Goal: Contribute content: Add original content to the website for others to see

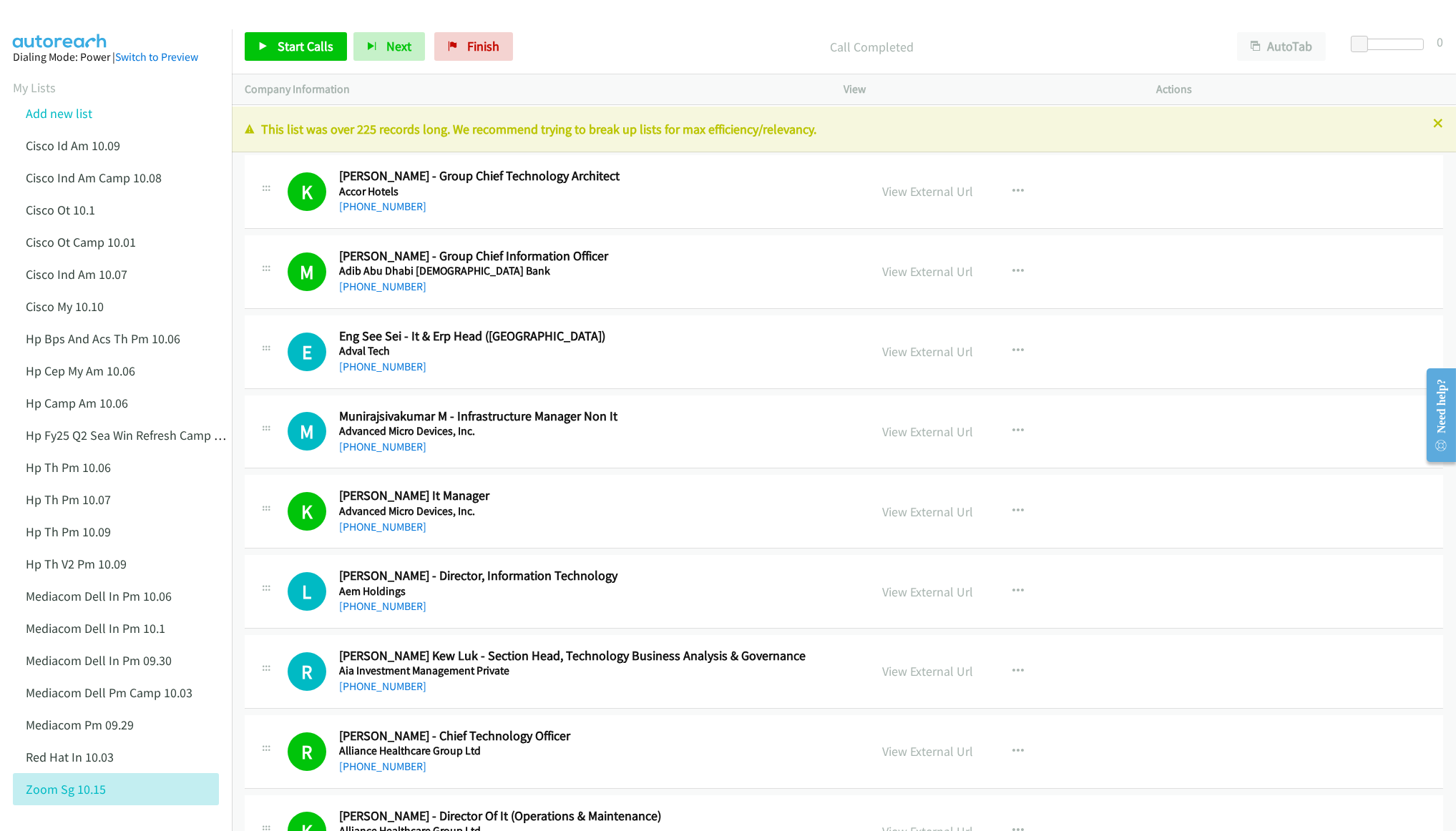
scroll to position [7832, 0]
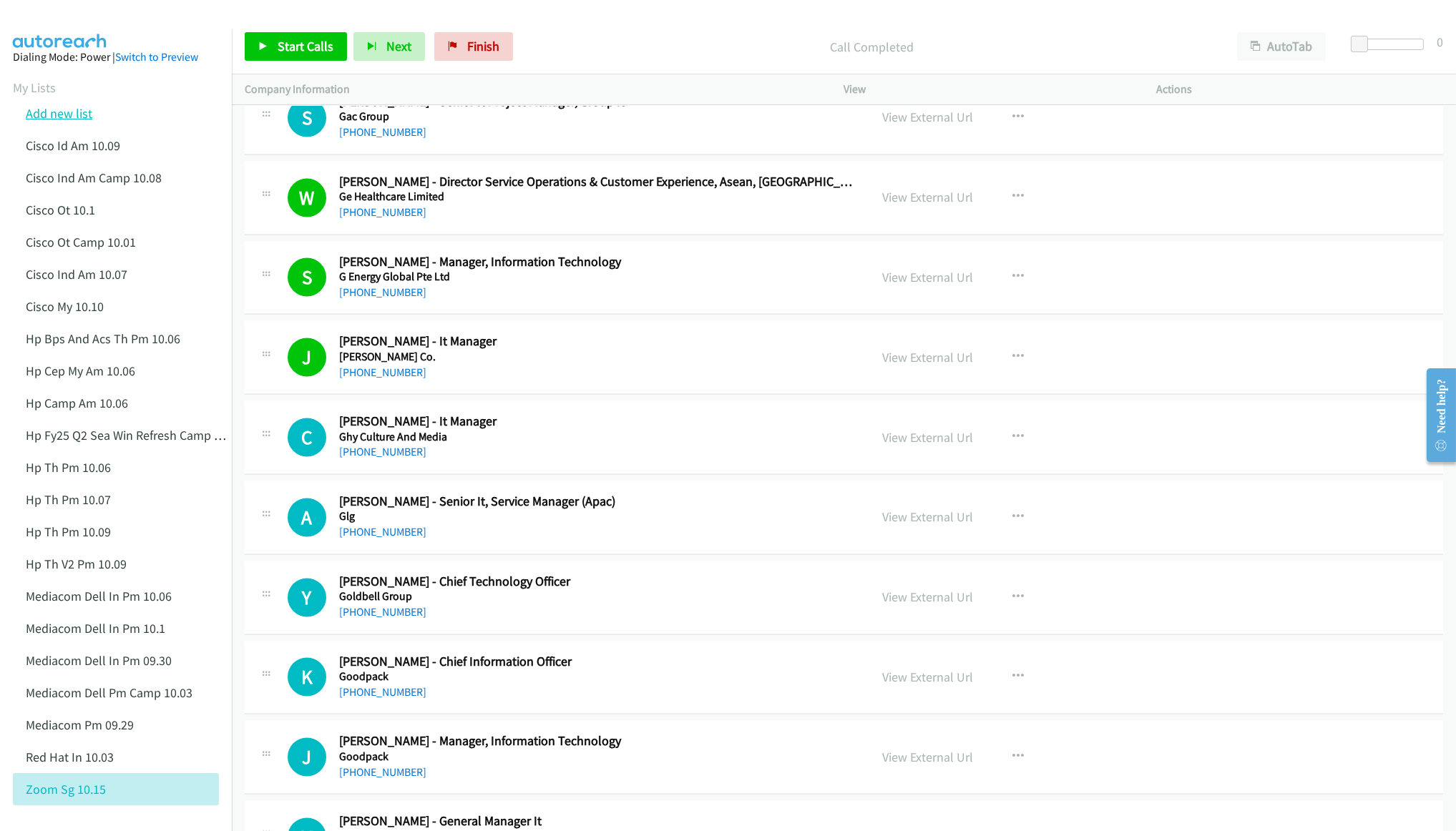
click at [26, 116] on link "Add new list" at bounding box center [60, 113] width 67 height 17
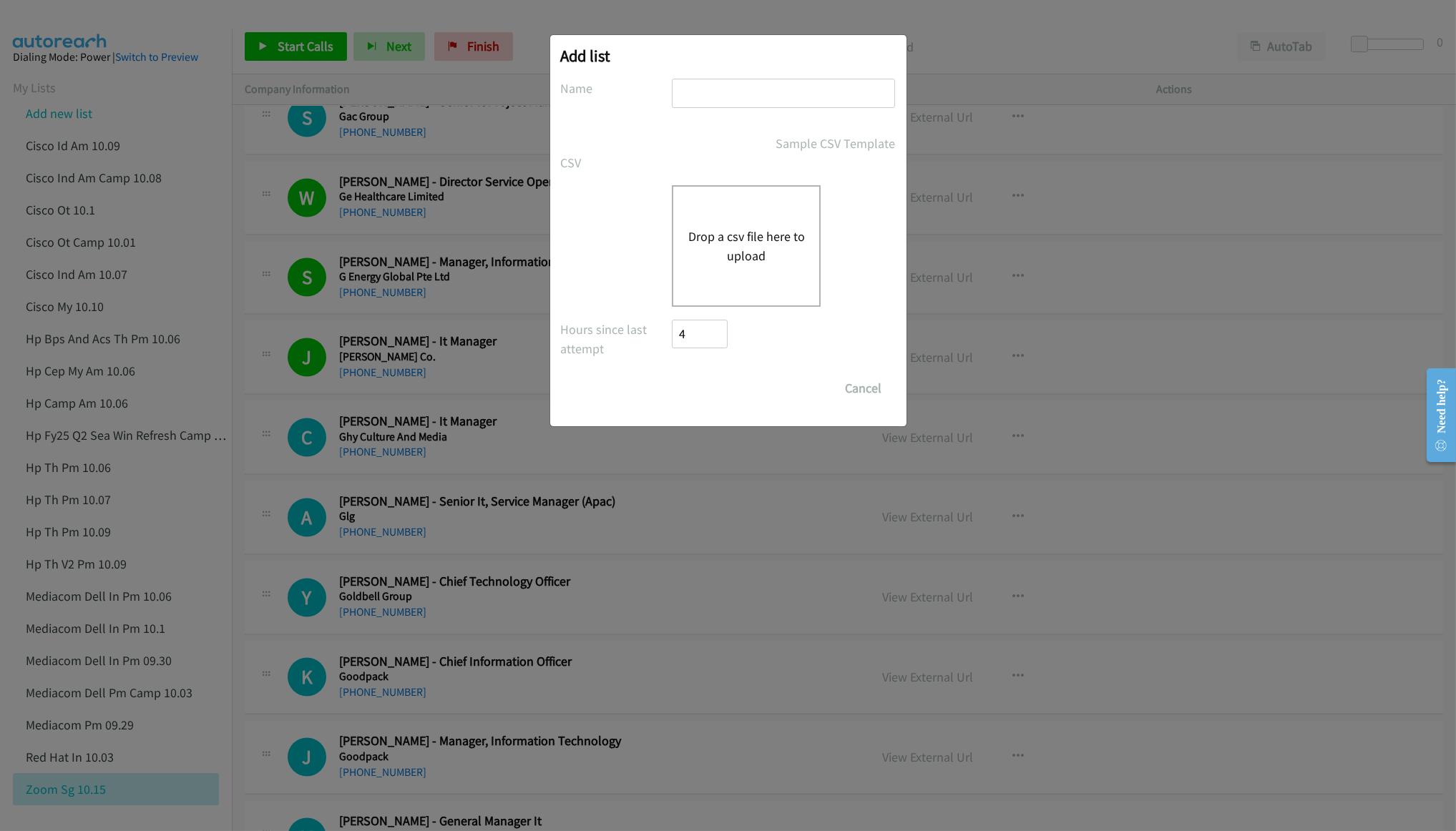
click at [738, 241] on button "Drop a csv file here to upload" at bounding box center [746, 246] width 117 height 39
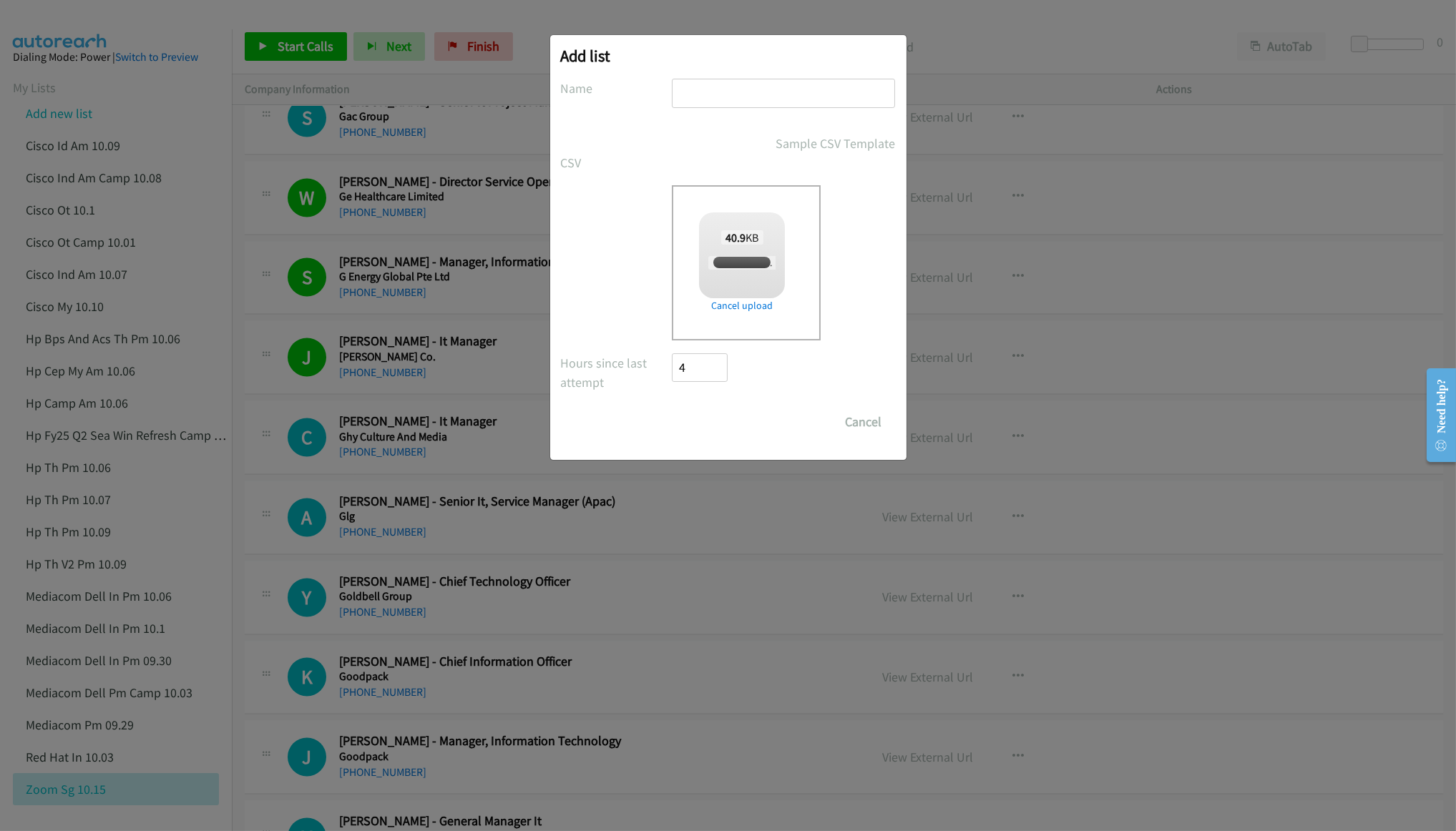
checkbox input "true"
click at [742, 88] on input "text" at bounding box center [784, 94] width 223 height 30
type input "HP TH Camp PM 10.15"
click at [699, 427] on input "Save List" at bounding box center [709, 422] width 75 height 29
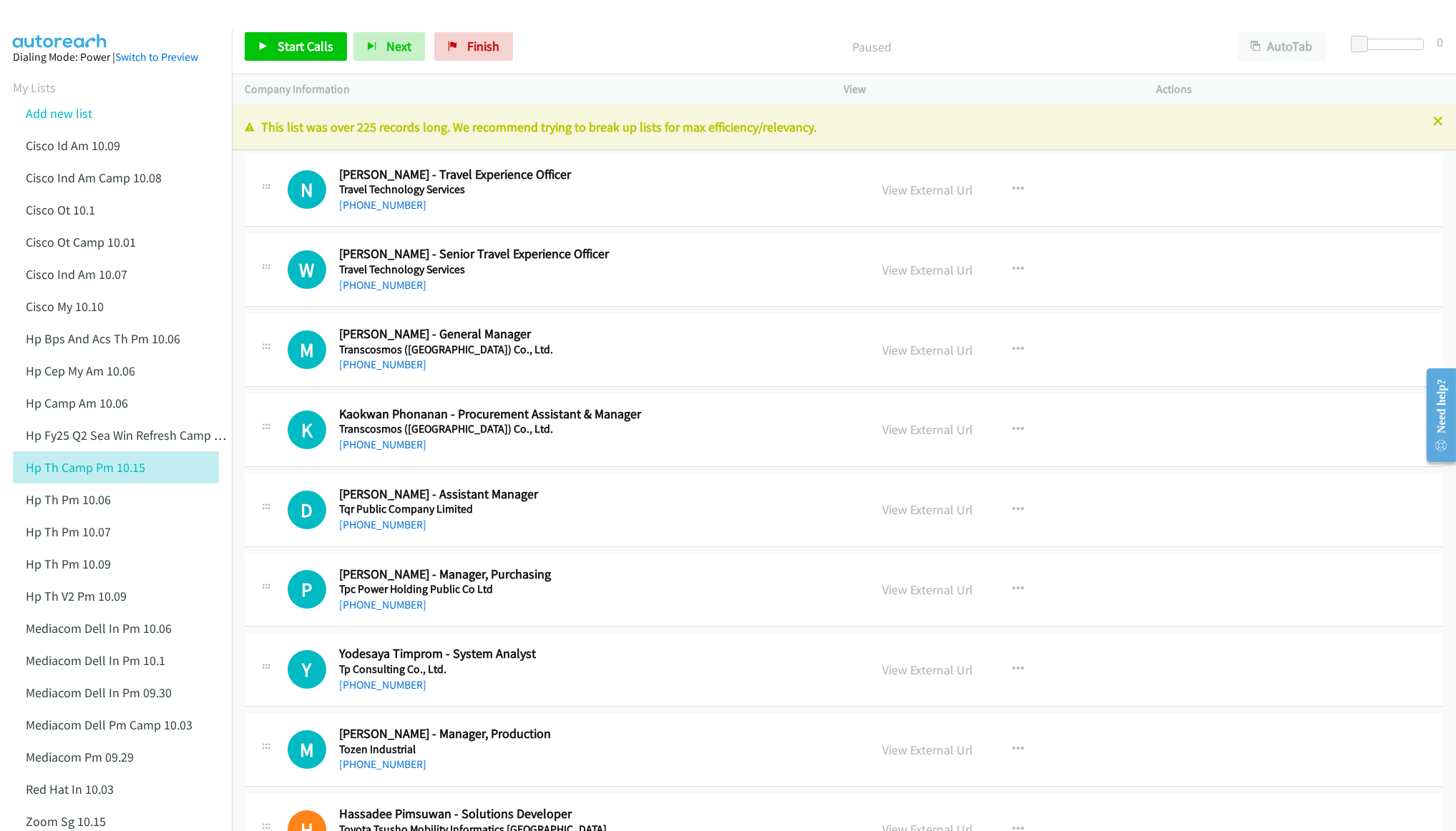
click at [960, 100] on div "View" at bounding box center [987, 89] width 312 height 30
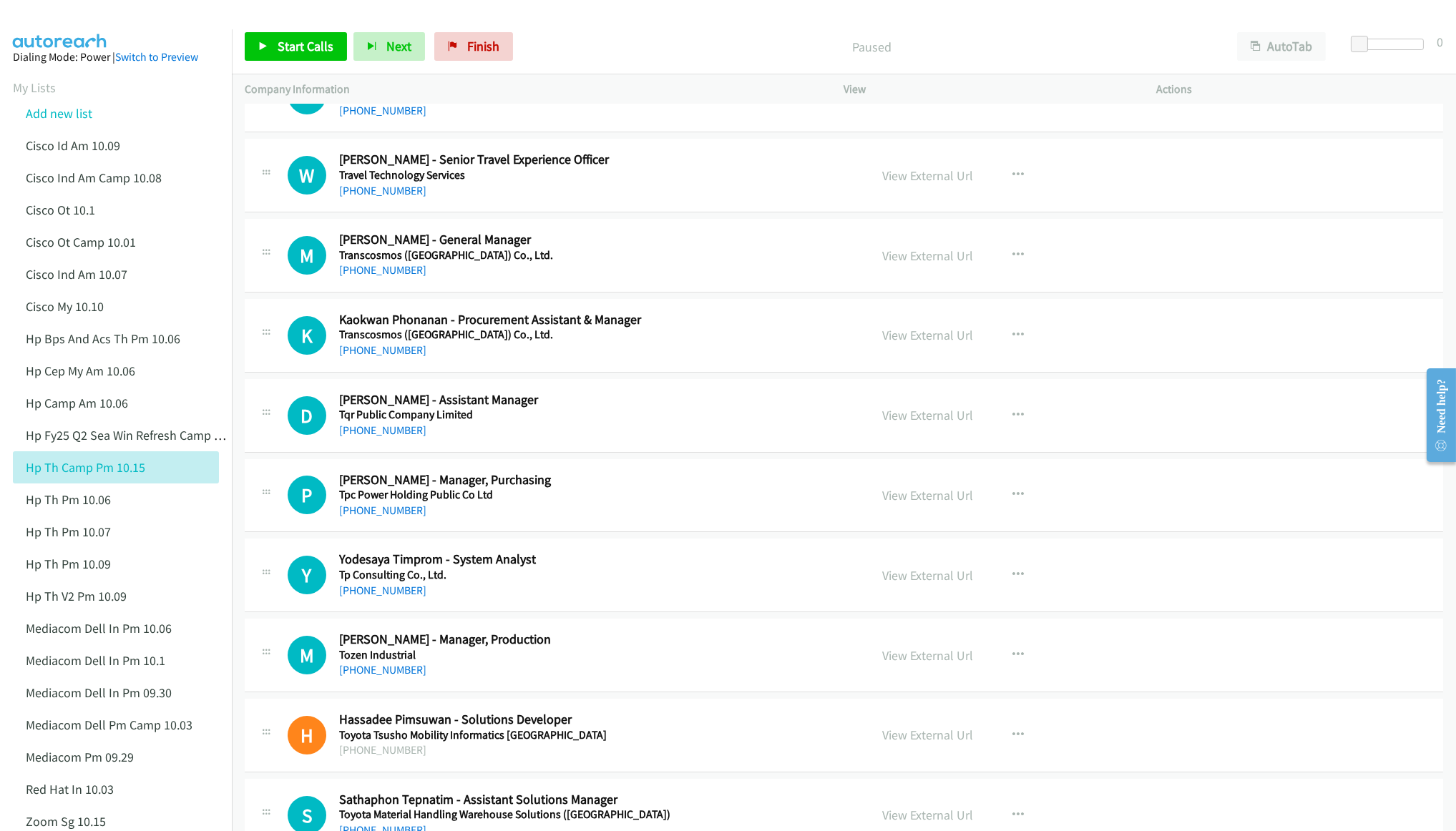
scroll to position [107, 0]
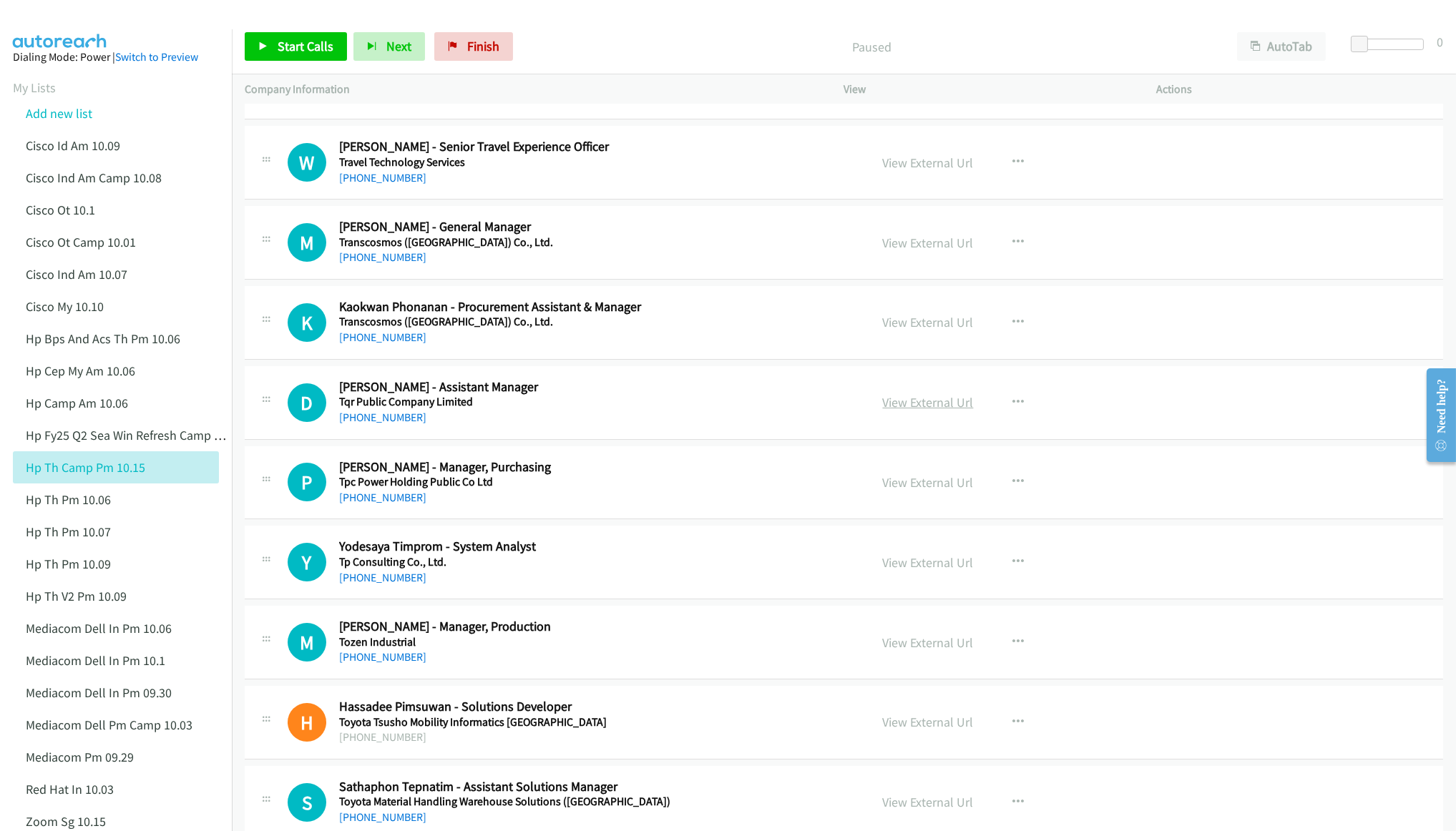
click at [925, 399] on link "View External Url" at bounding box center [929, 402] width 91 height 17
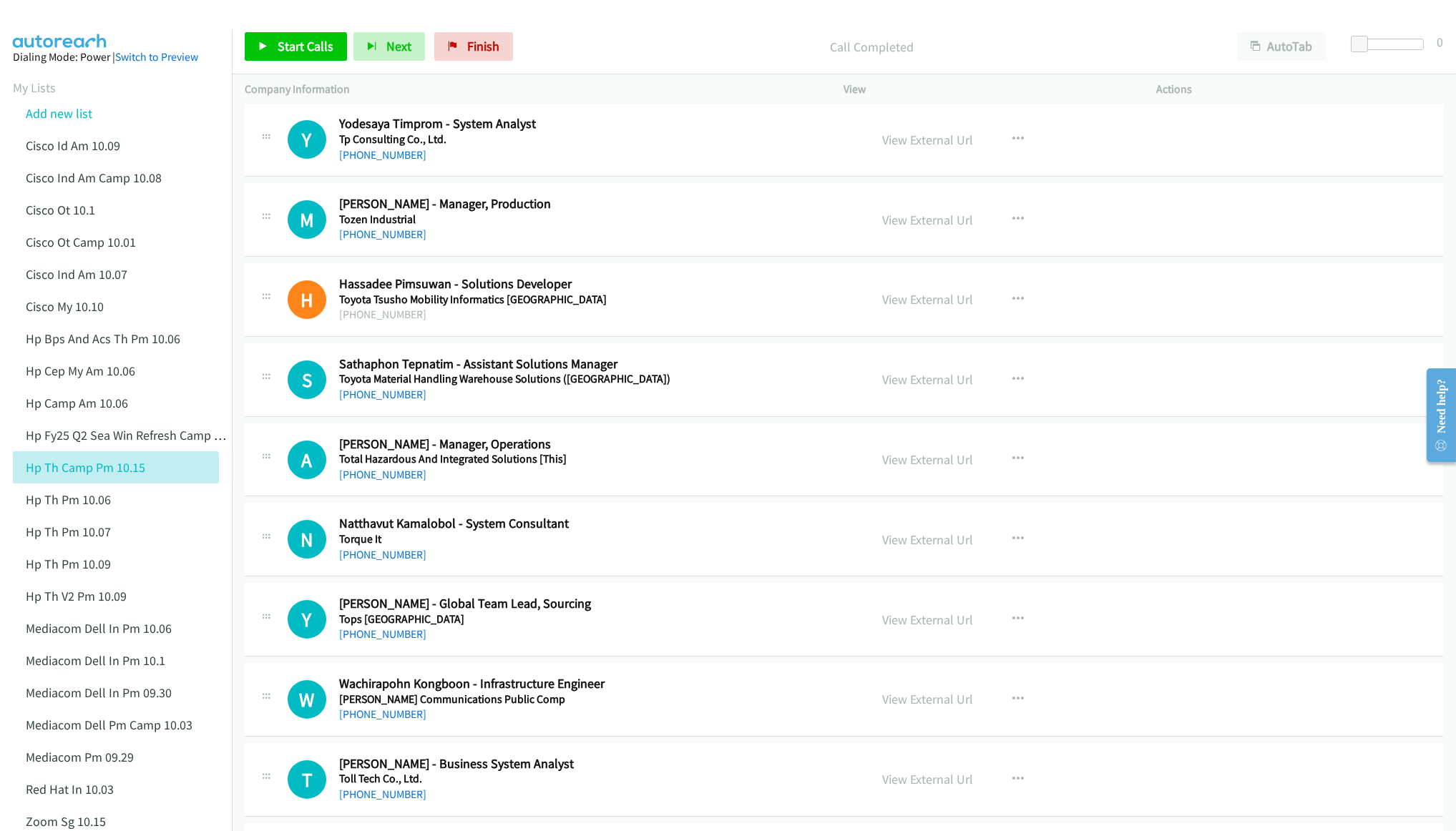
scroll to position [536, 0]
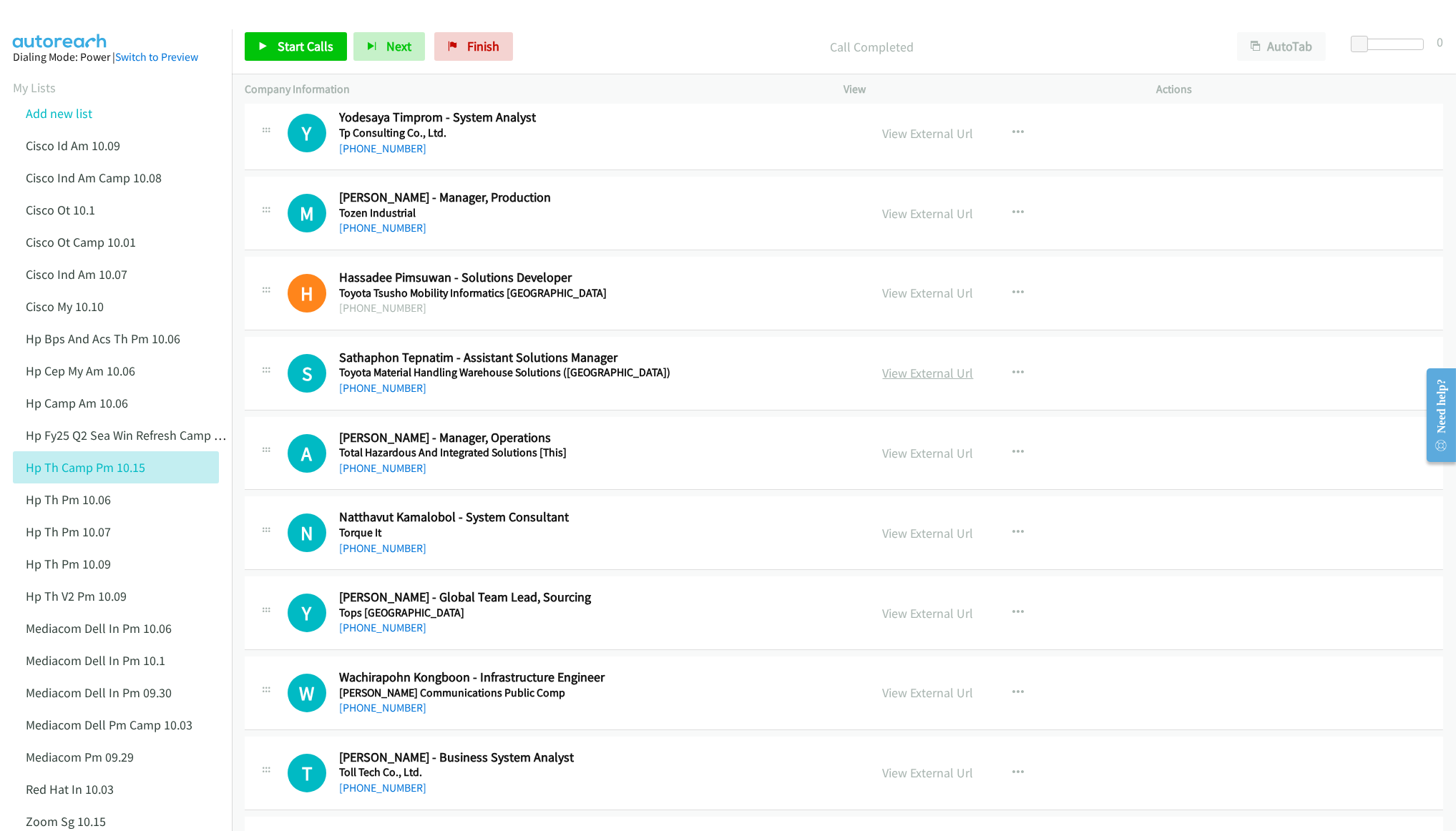
click at [938, 368] on link "View External Url" at bounding box center [929, 373] width 91 height 17
click at [920, 455] on link "View External Url" at bounding box center [929, 454] width 91 height 17
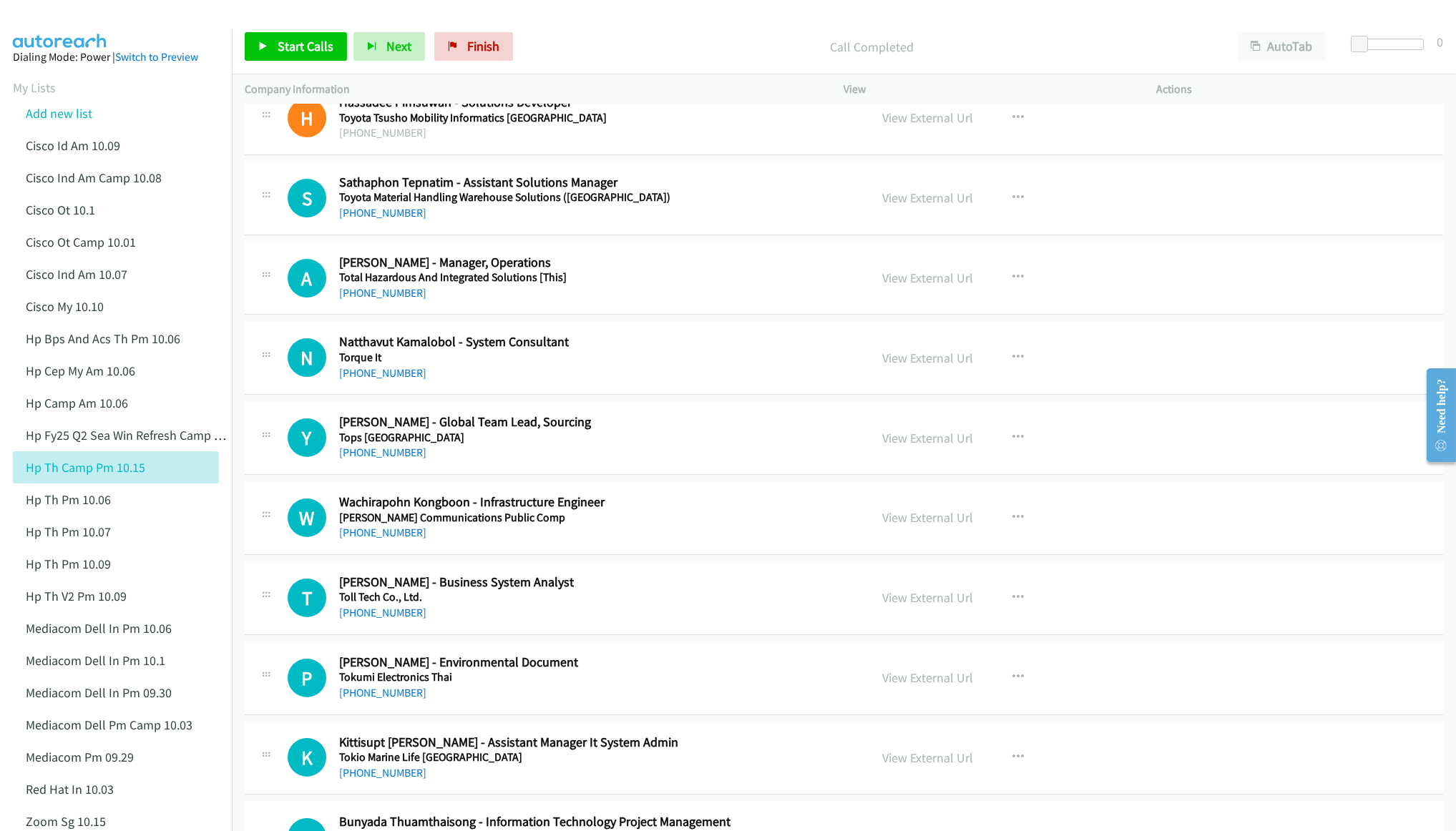
scroll to position [751, 0]
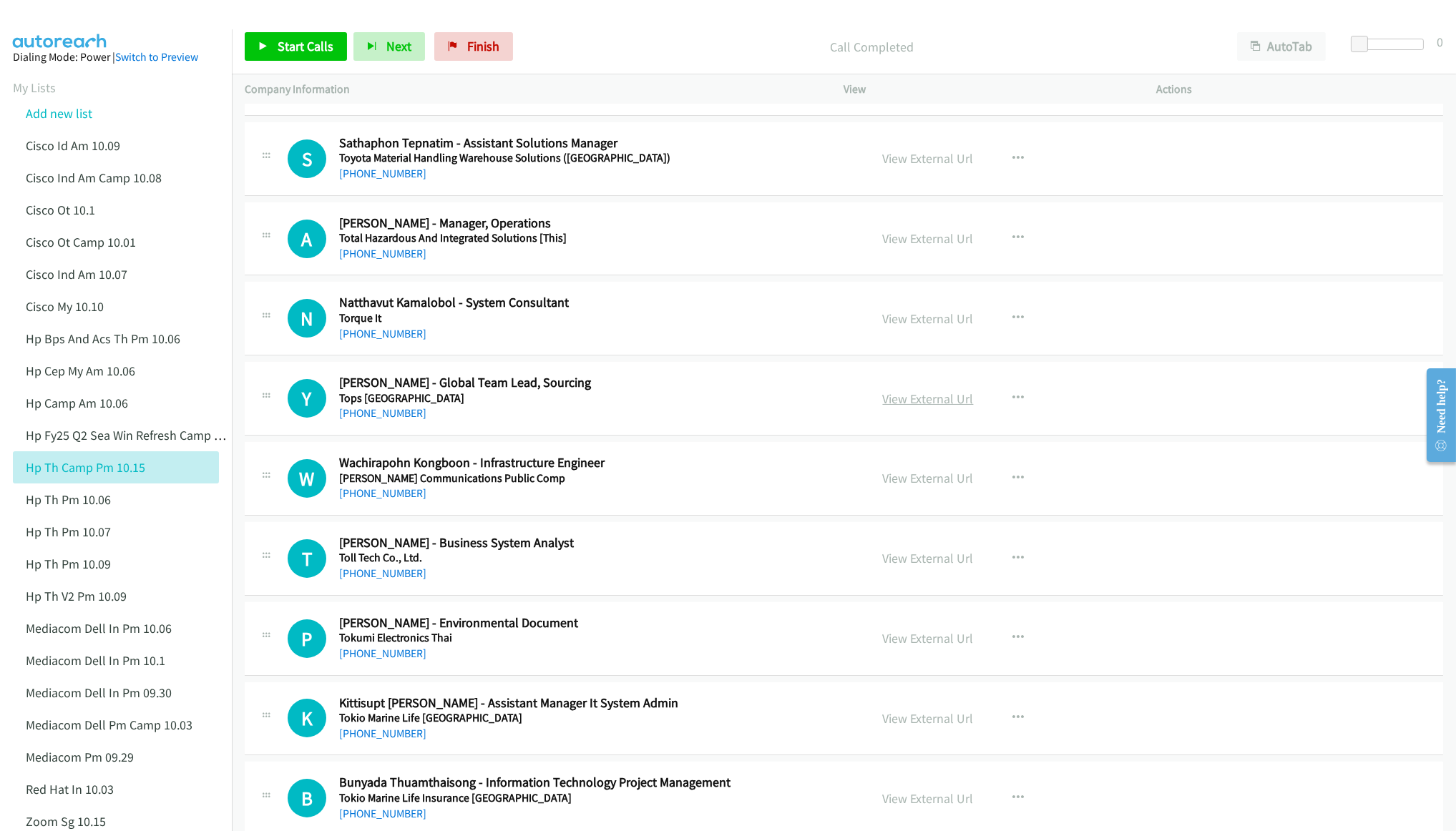
click at [913, 401] on link "View External Url" at bounding box center [929, 399] width 91 height 17
click at [914, 481] on link "View External Url" at bounding box center [929, 479] width 91 height 17
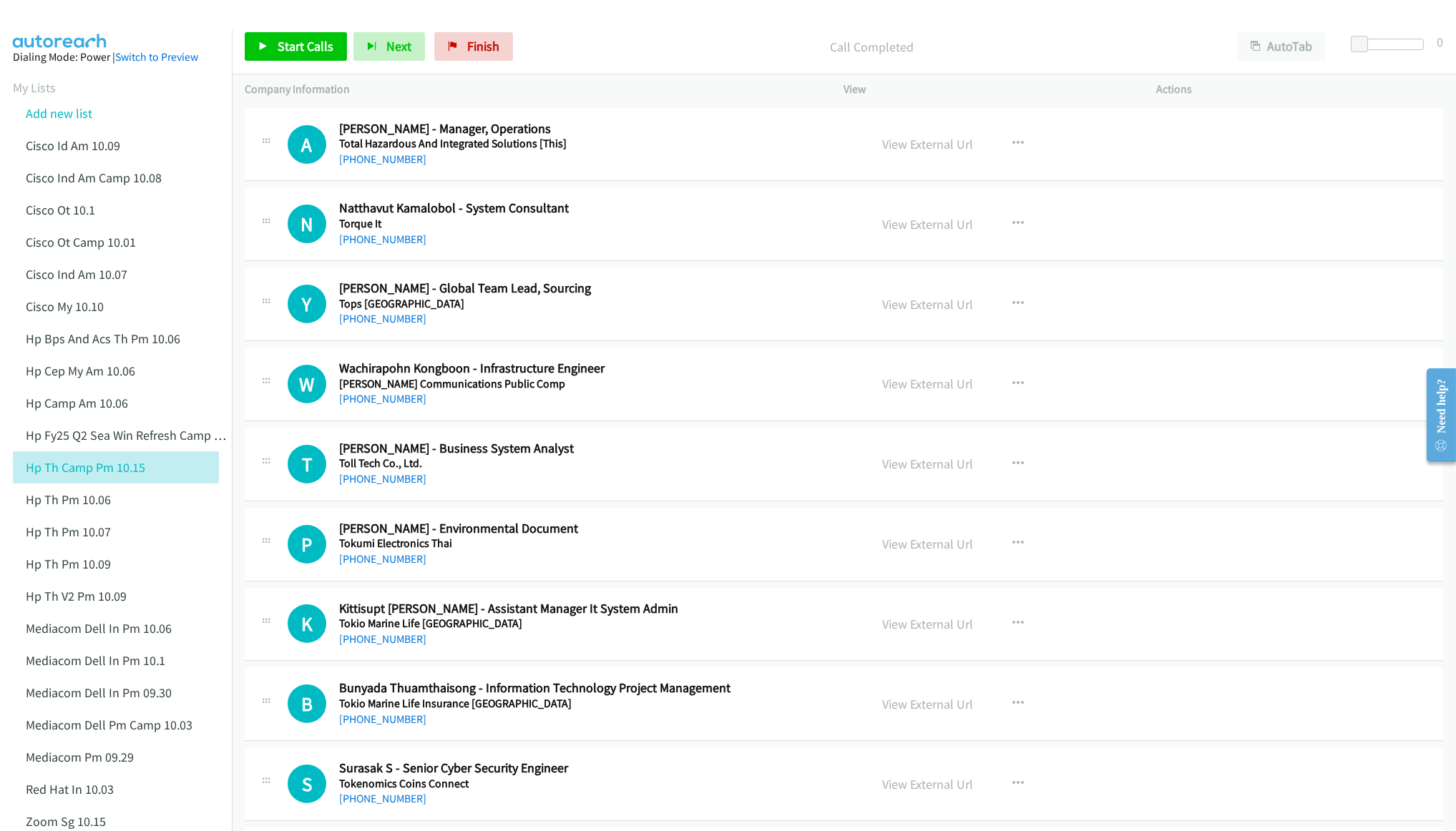
scroll to position [858, 0]
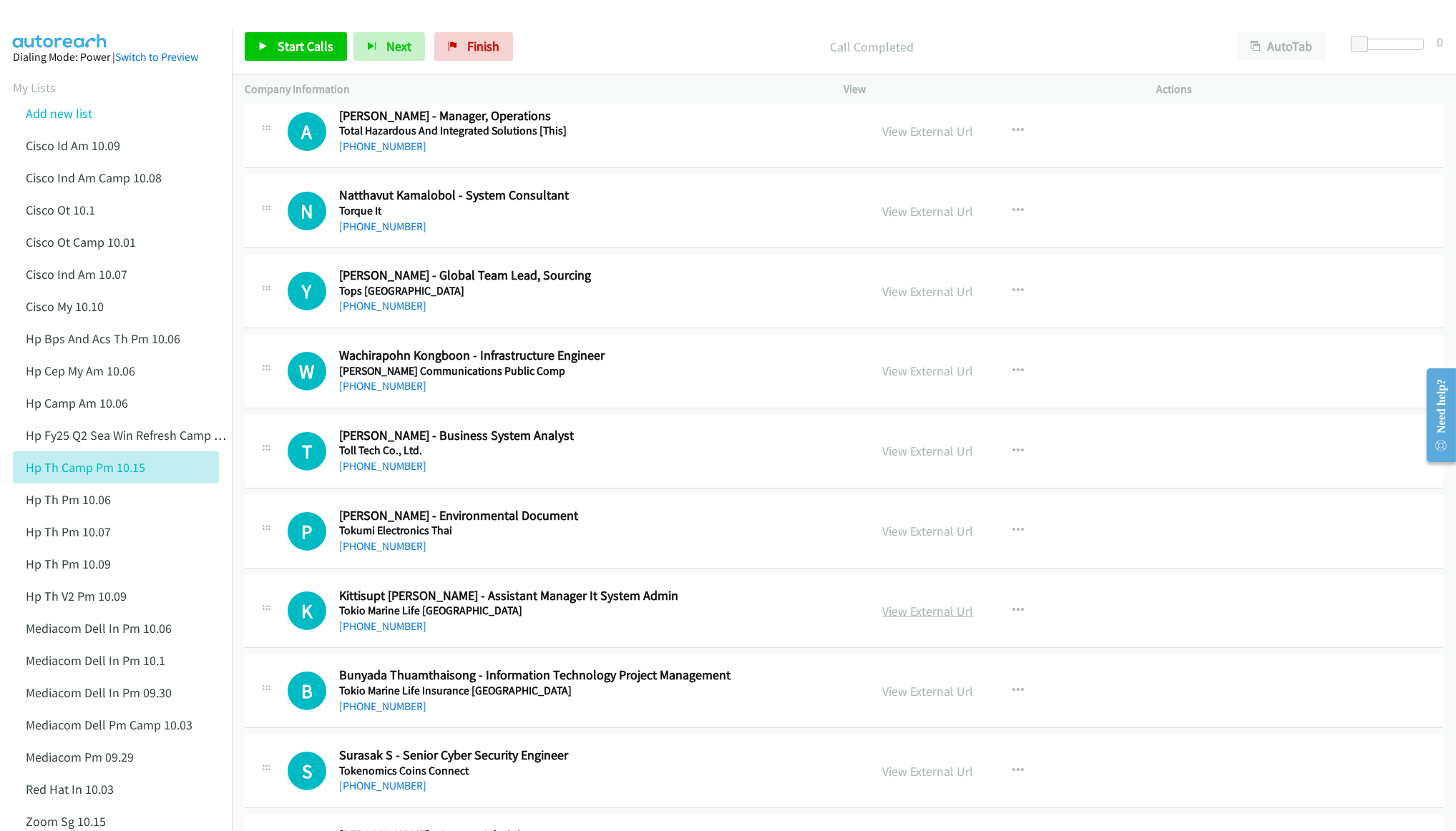
click at [904, 613] on link "View External Url" at bounding box center [929, 612] width 91 height 17
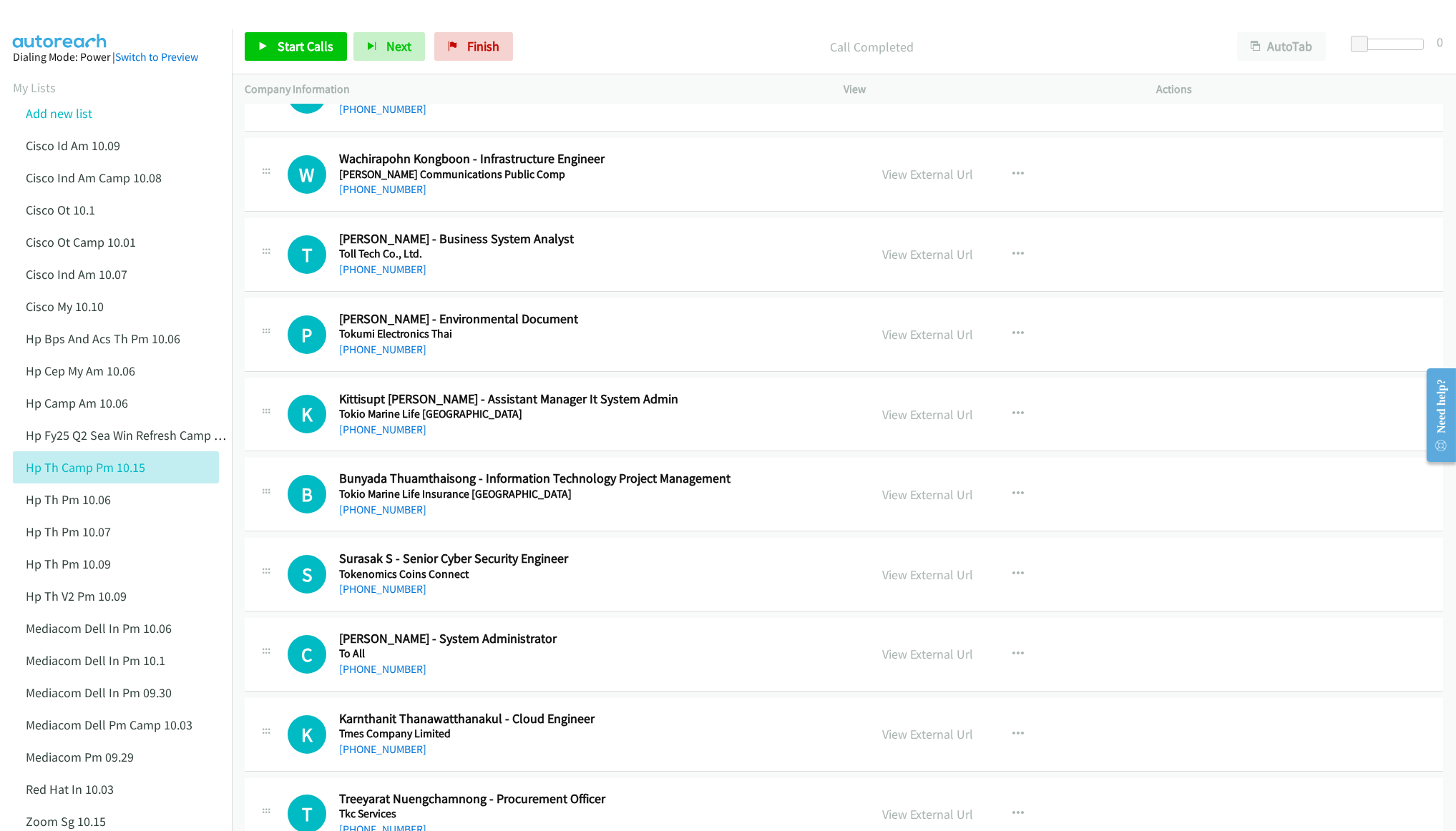
scroll to position [1073, 0]
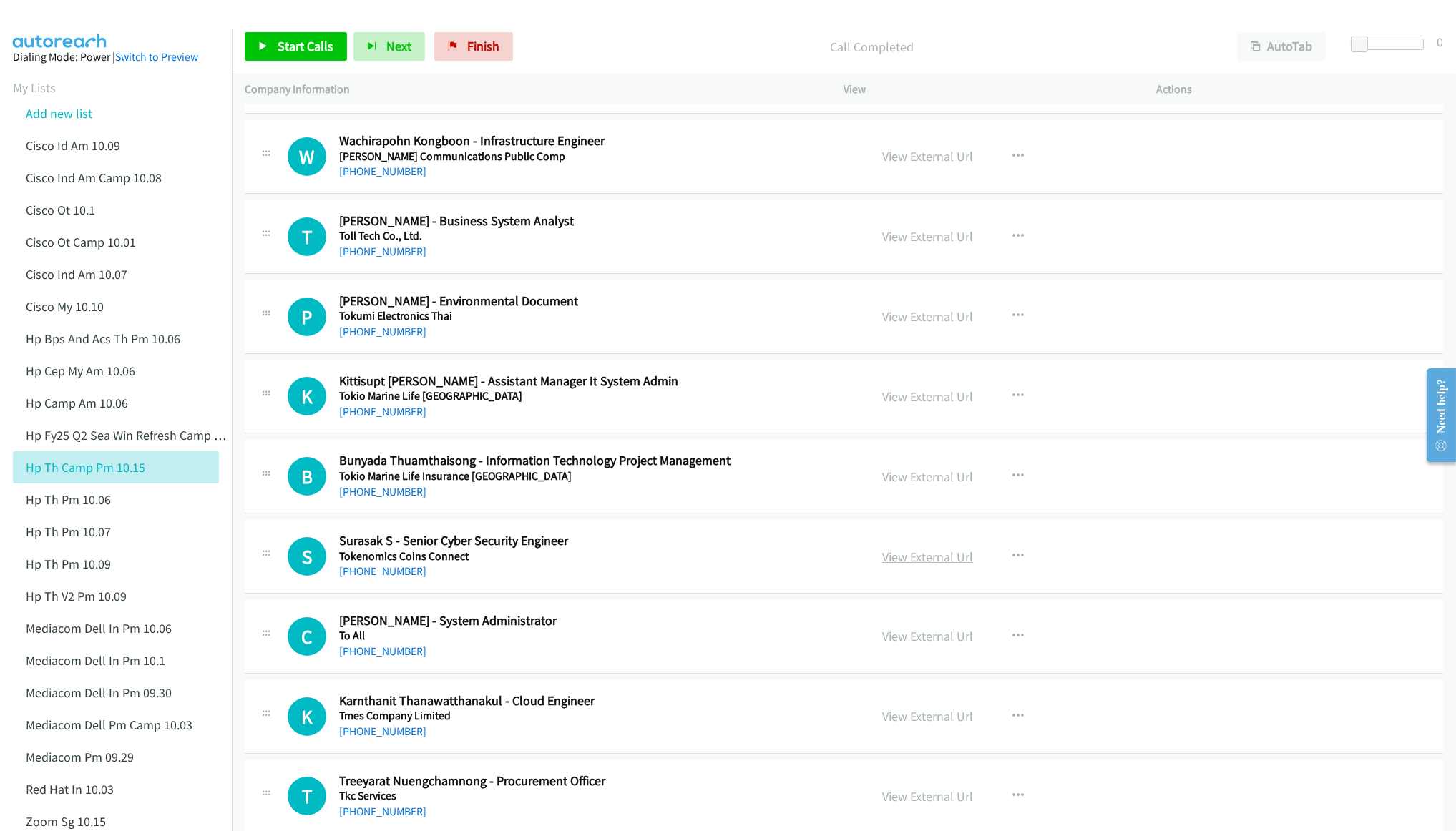
click at [911, 559] on link "View External Url" at bounding box center [929, 557] width 91 height 17
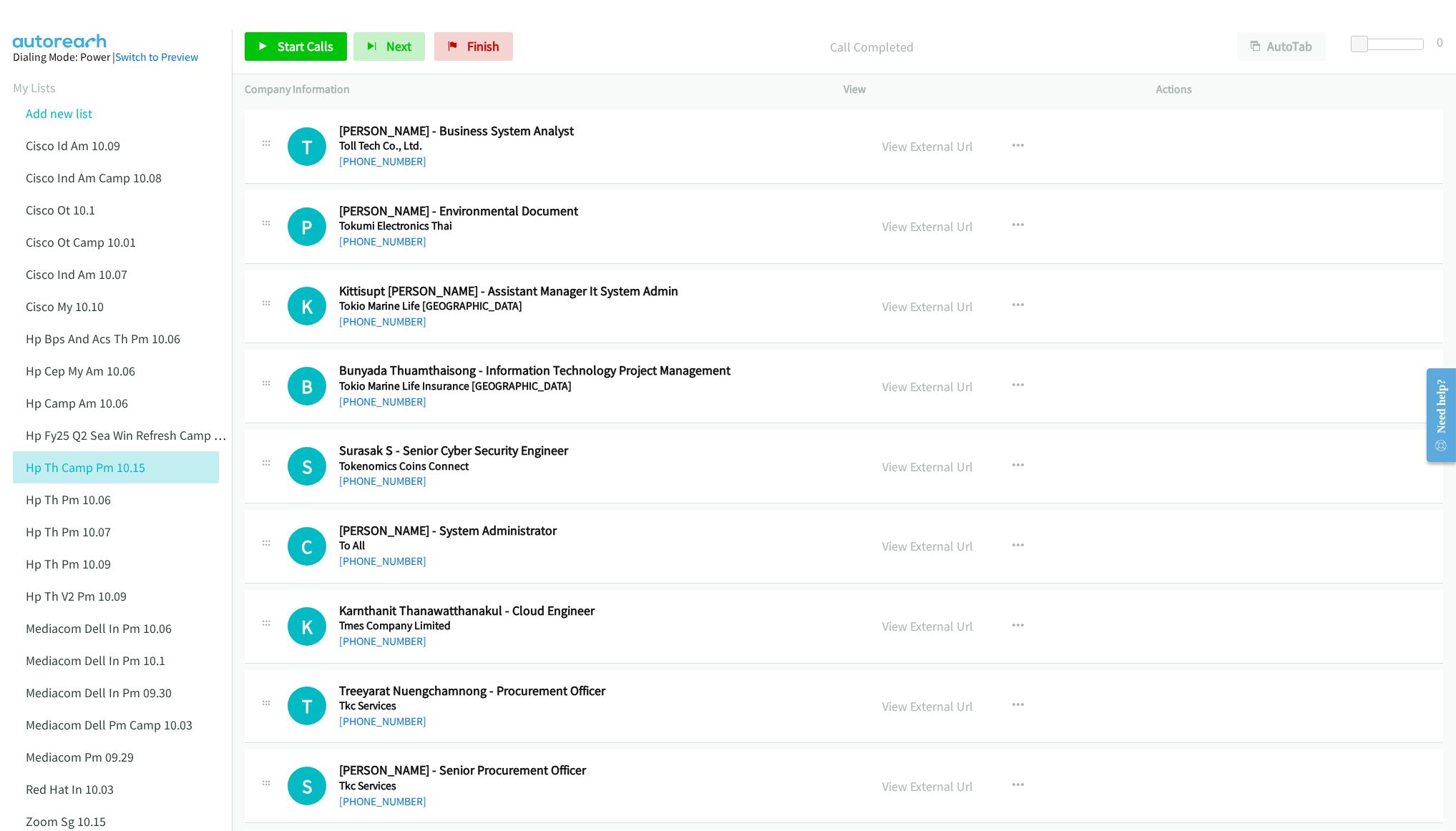
scroll to position [1181, 0]
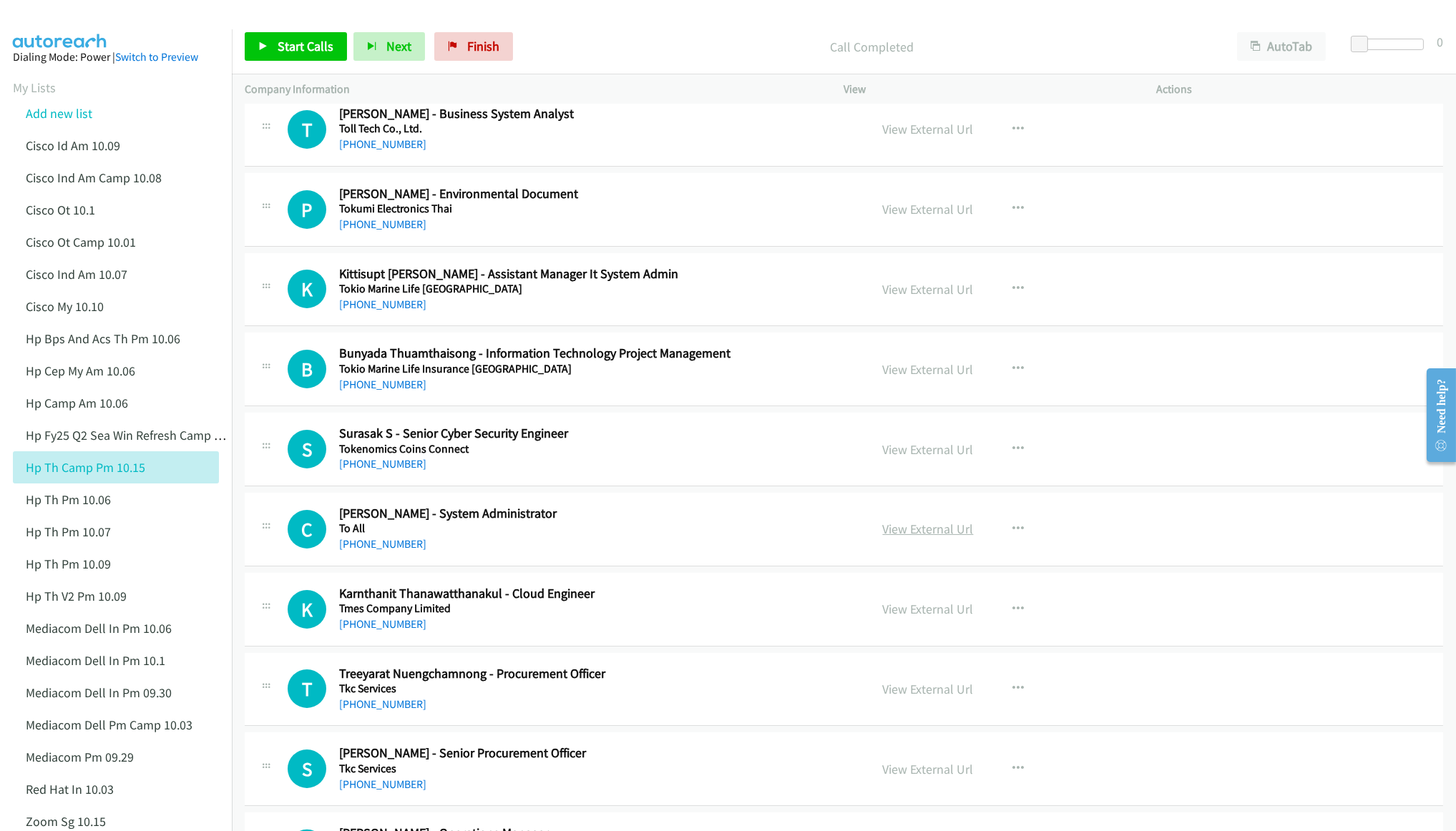
click at [939, 534] on link "View External Url" at bounding box center [929, 529] width 91 height 17
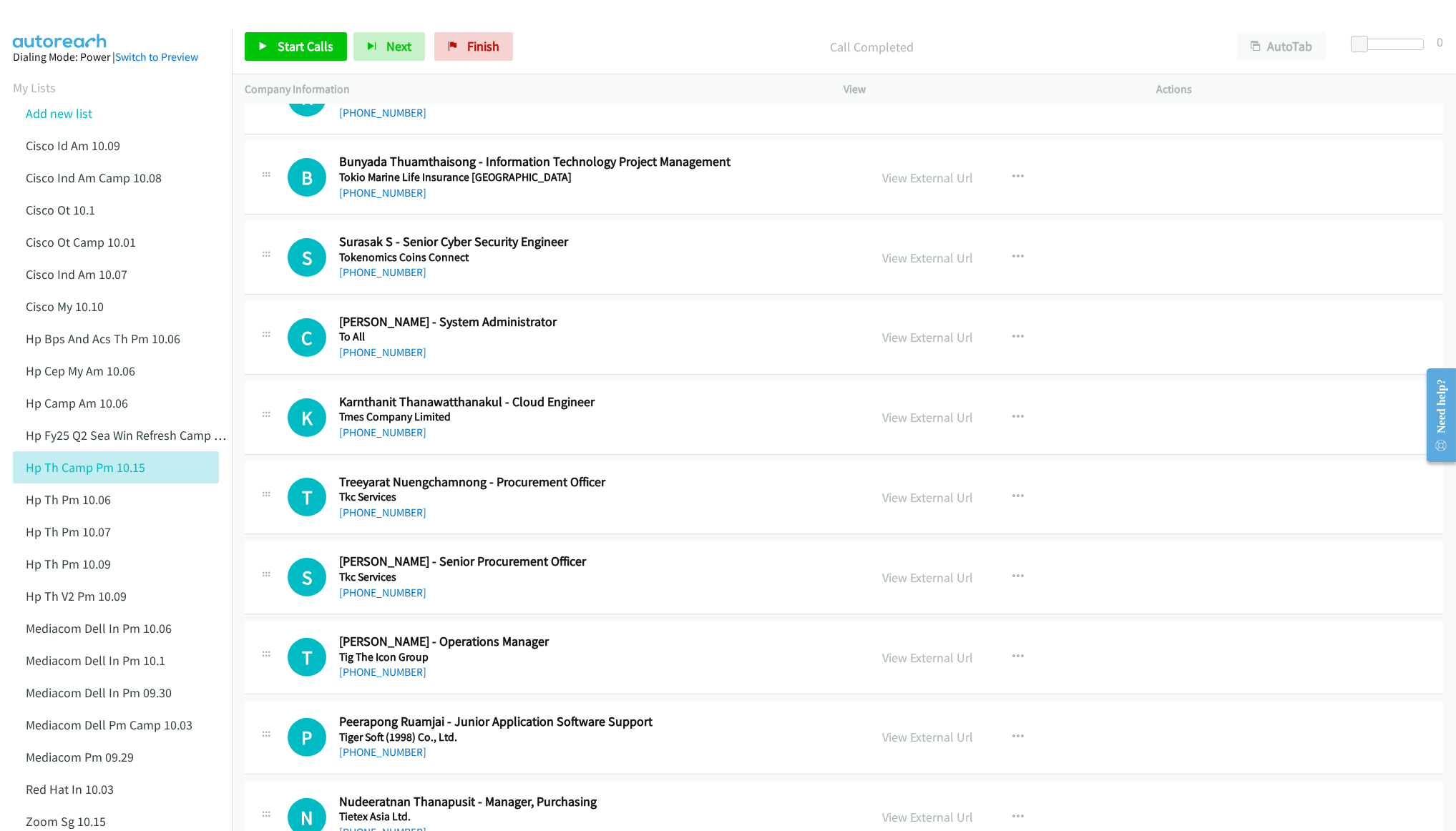
scroll to position [1394, 0]
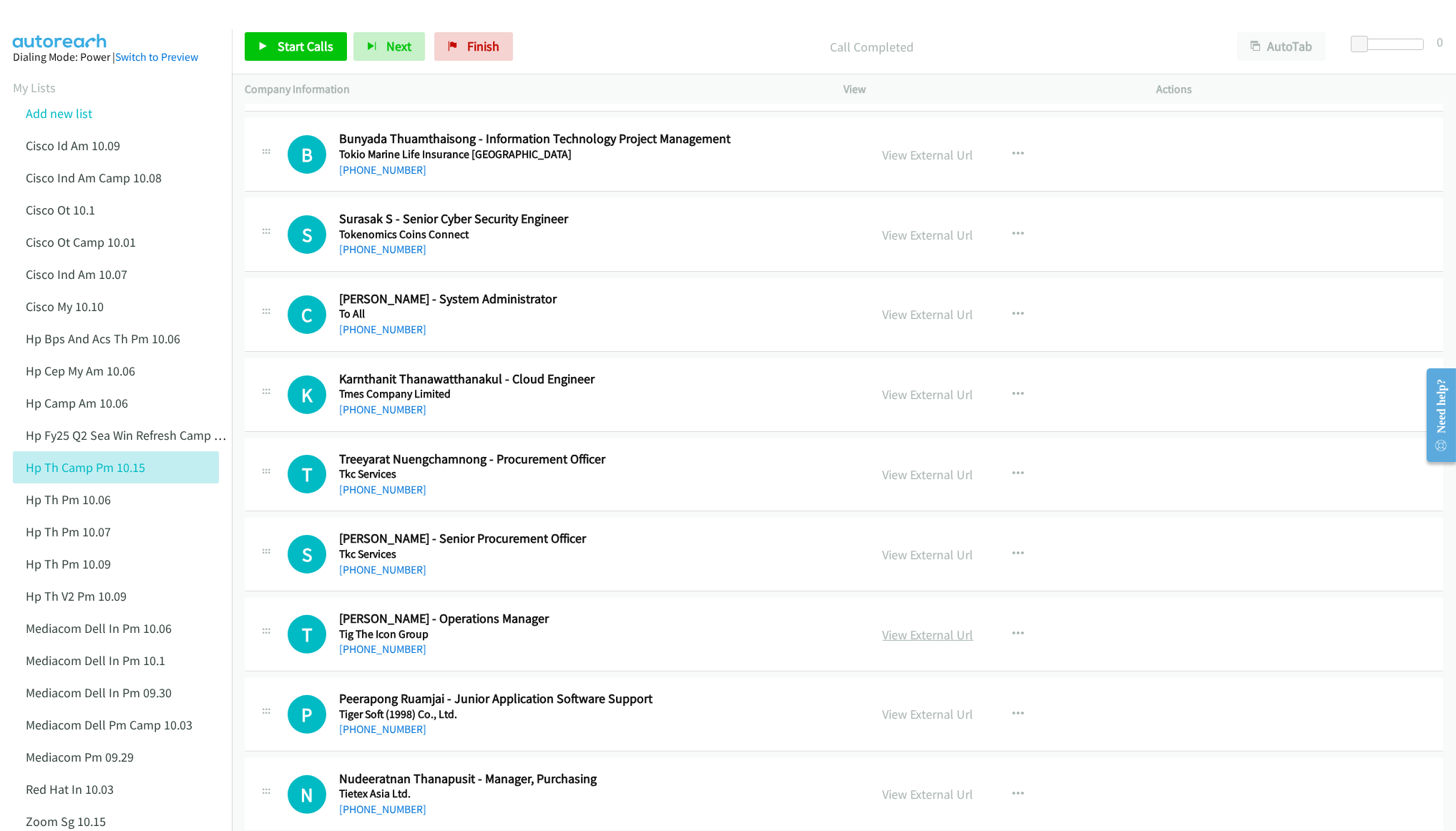
click at [911, 643] on link "View External Url" at bounding box center [929, 635] width 91 height 17
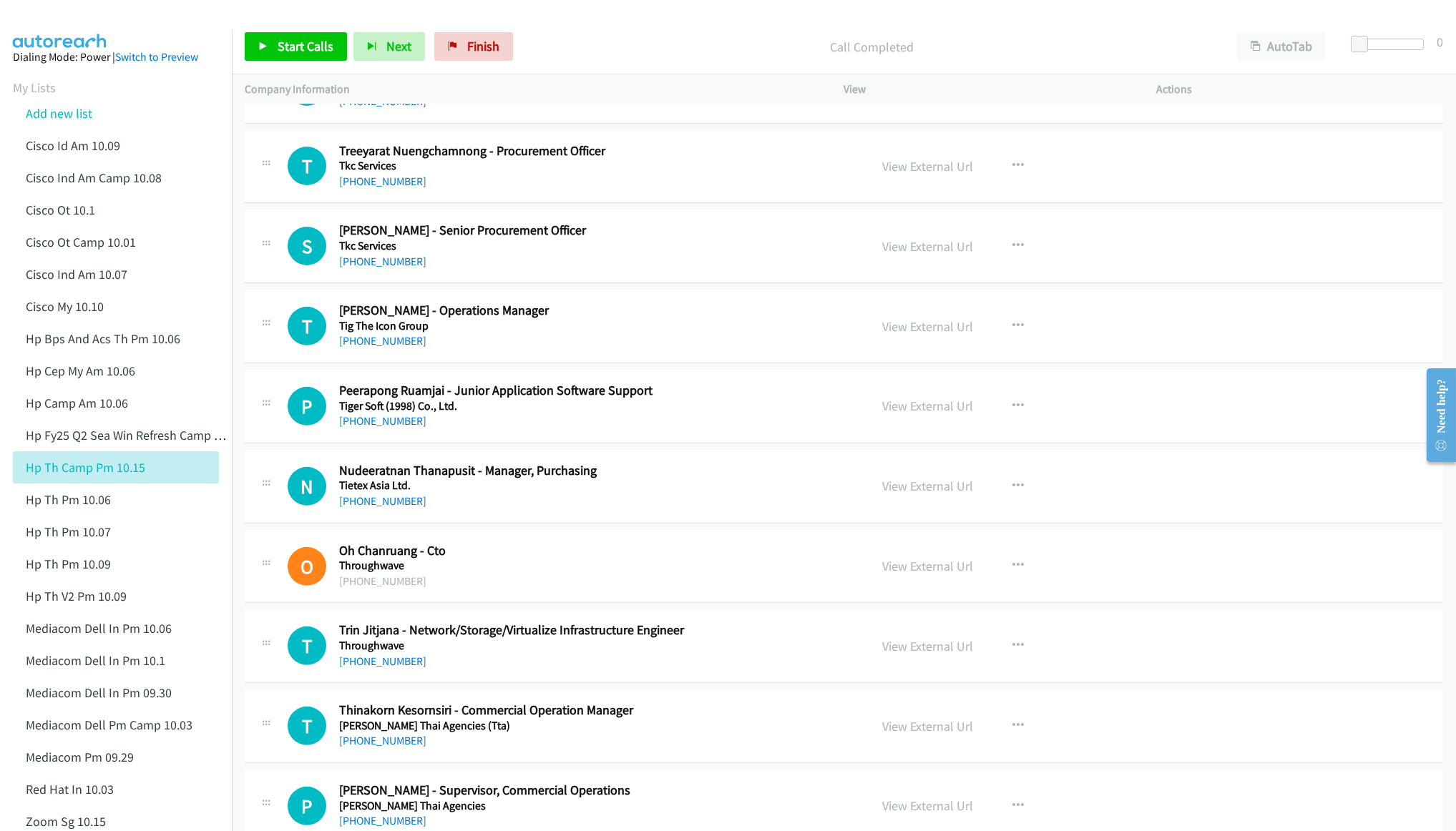
scroll to position [1717, 0]
